Goal: Information Seeking & Learning: Learn about a topic

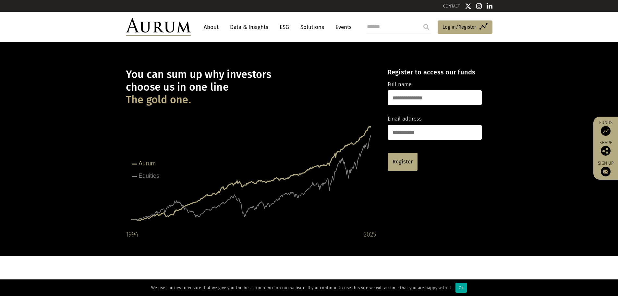
click at [215, 28] on link "About" at bounding box center [211, 27] width 21 height 12
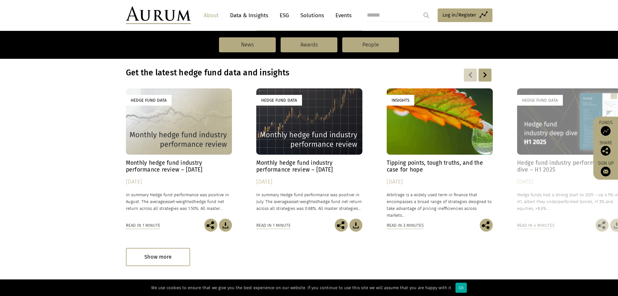
scroll to position [446, 0]
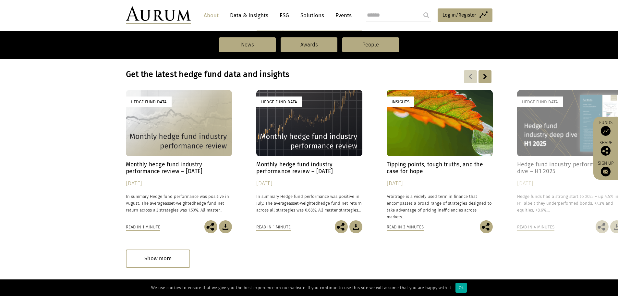
click at [286, 15] on link "ESG" at bounding box center [285, 15] width 16 height 12
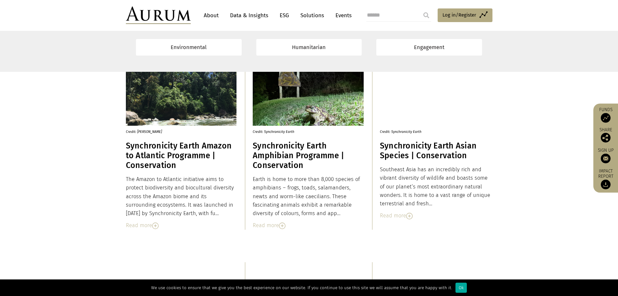
scroll to position [682, 0]
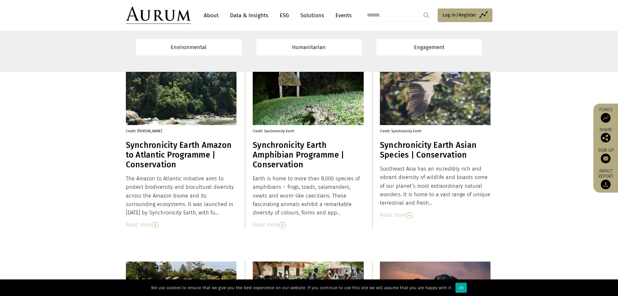
click at [155, 224] on img at bounding box center [155, 225] width 6 height 6
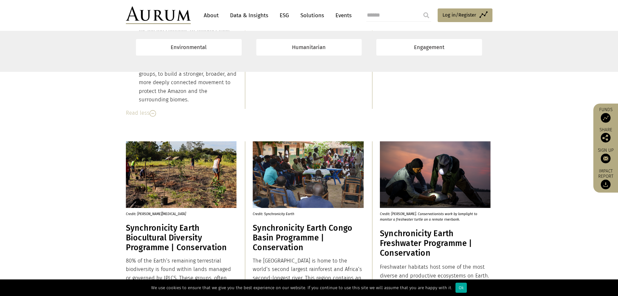
scroll to position [1136, 0]
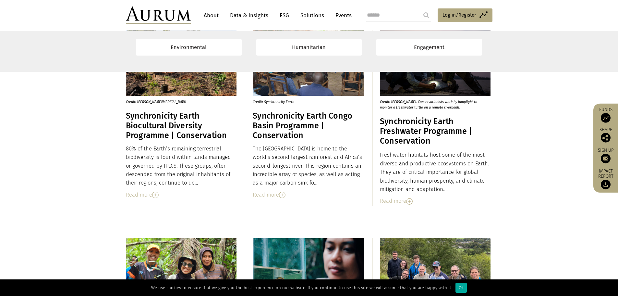
click at [259, 194] on div "Read more" at bounding box center [308, 195] width 111 height 8
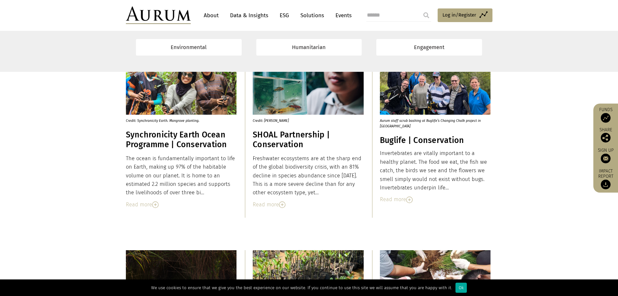
scroll to position [1655, 0]
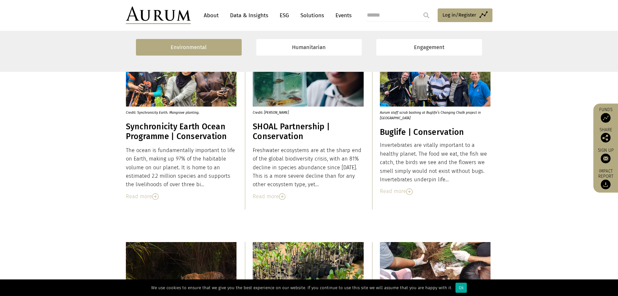
click at [224, 45] on link "Environmental" at bounding box center [189, 47] width 106 height 17
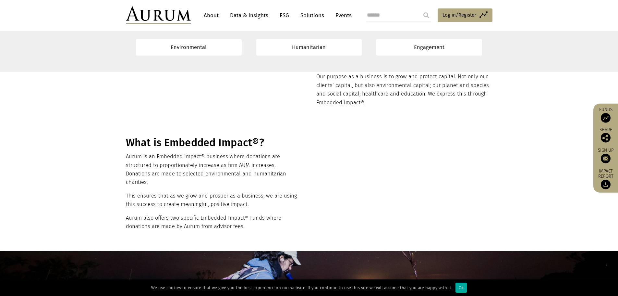
scroll to position [0, 0]
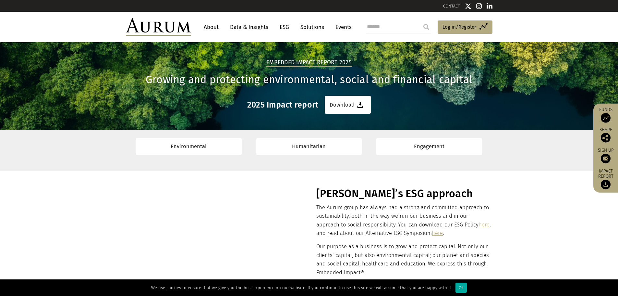
click at [322, 30] on link "Solutions" at bounding box center [312, 27] width 30 height 12
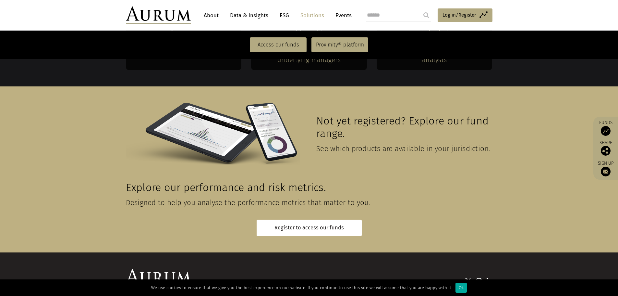
scroll to position [1424, 0]
